Goal: Check status: Check status

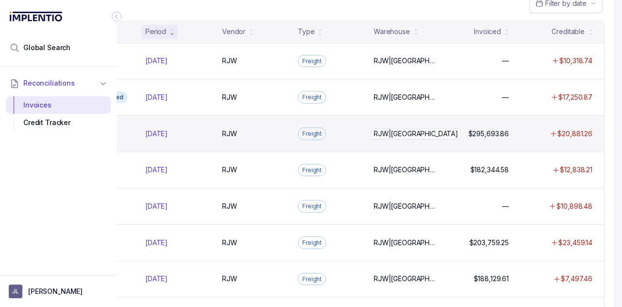
scroll to position [93, 100]
click at [557, 131] on p "$20,881.26" at bounding box center [574, 134] width 35 height 10
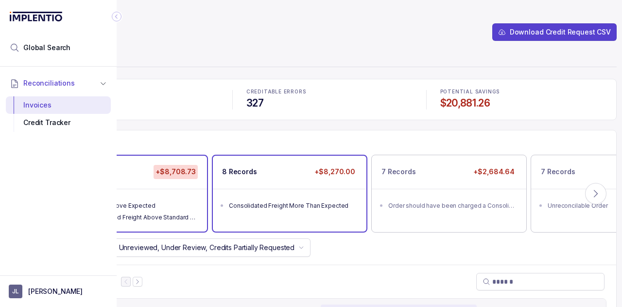
scroll to position [0, 100]
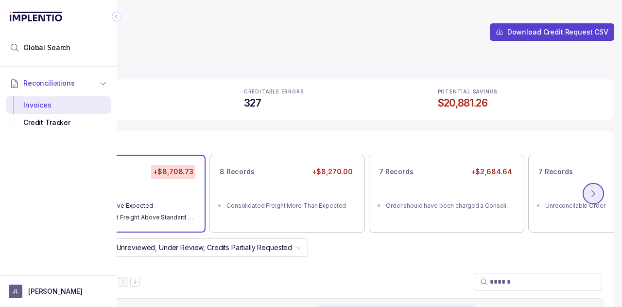
click at [589, 189] on icon at bounding box center [594, 194] width 10 height 10
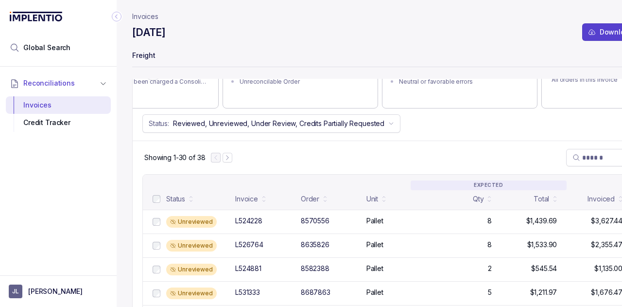
scroll to position [131, 0]
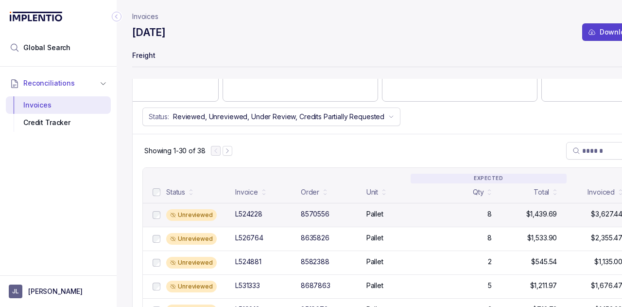
click at [261, 214] on div "L524228" at bounding box center [248, 214] width 27 height 10
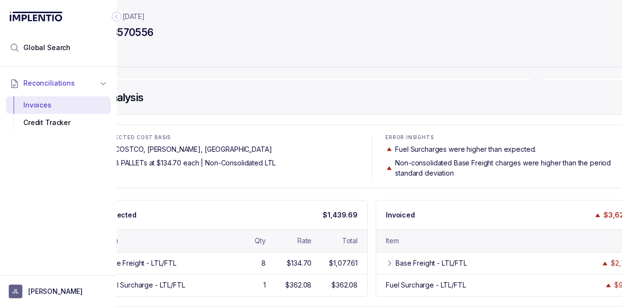
scroll to position [44, 100]
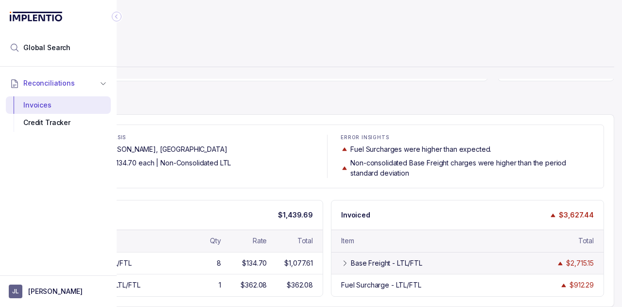
click at [341, 259] on icon at bounding box center [345, 263] width 8 height 8
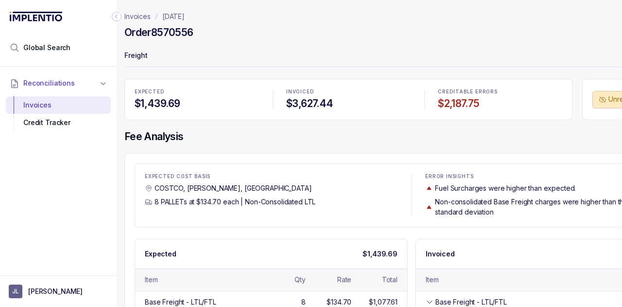
scroll to position [0, 0]
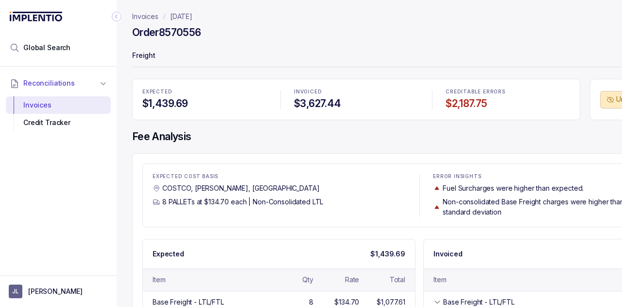
click at [151, 16] on p "Invoices" at bounding box center [145, 17] width 26 height 10
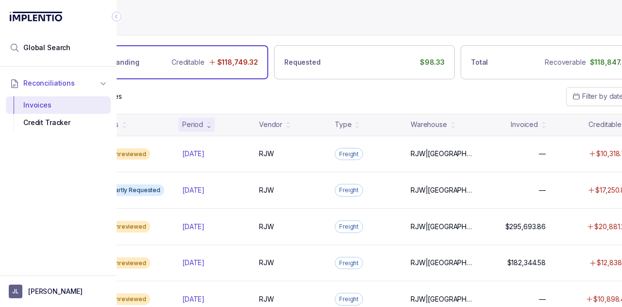
scroll to position [0, 100]
